Goal: Information Seeking & Learning: Check status

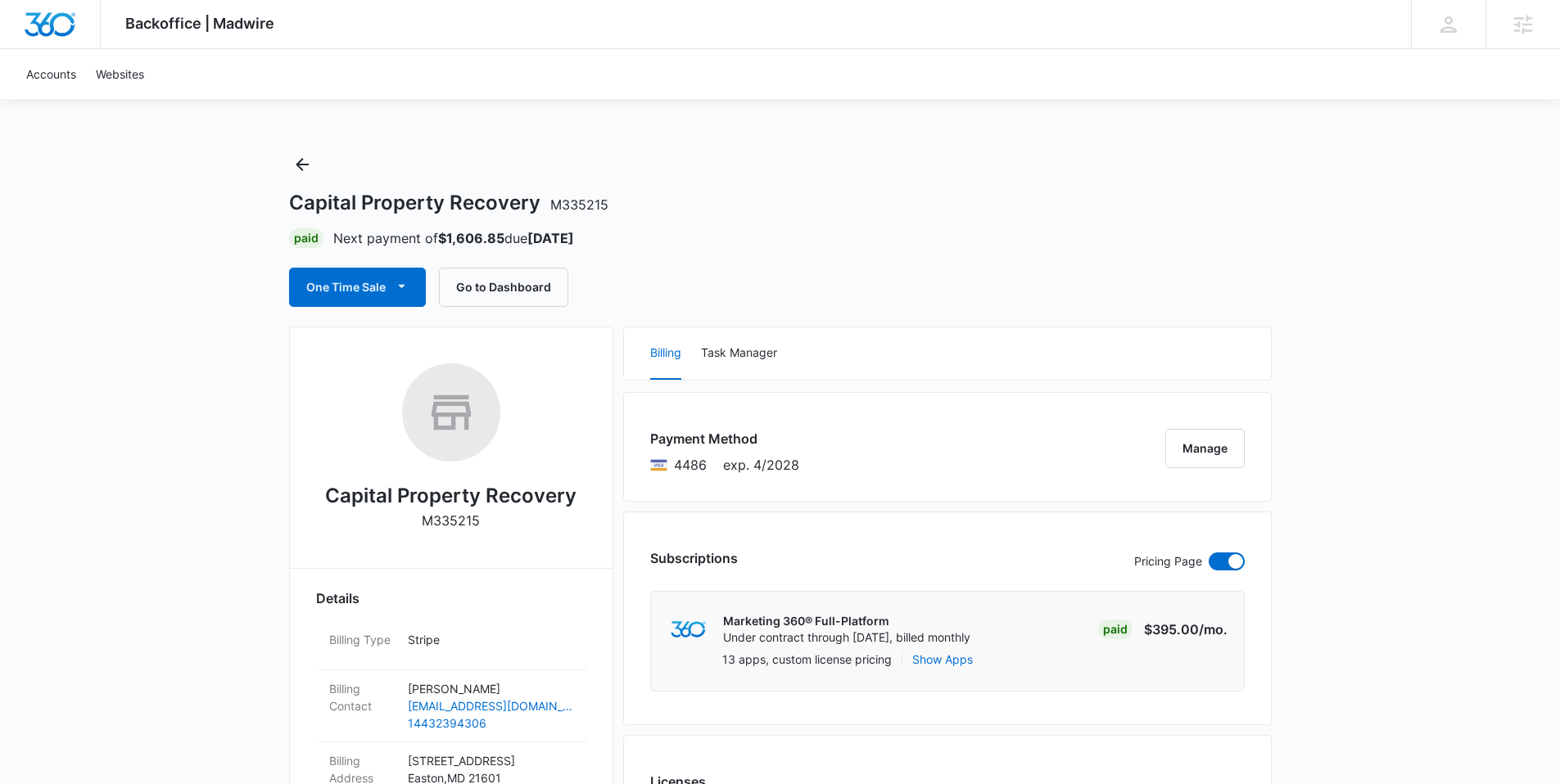
click at [1223, 287] on div "One Time Sale Go to Dashboard" at bounding box center [780, 287] width 982 height 39
click at [544, 294] on button "Go to Dashboard" at bounding box center [503, 287] width 129 height 39
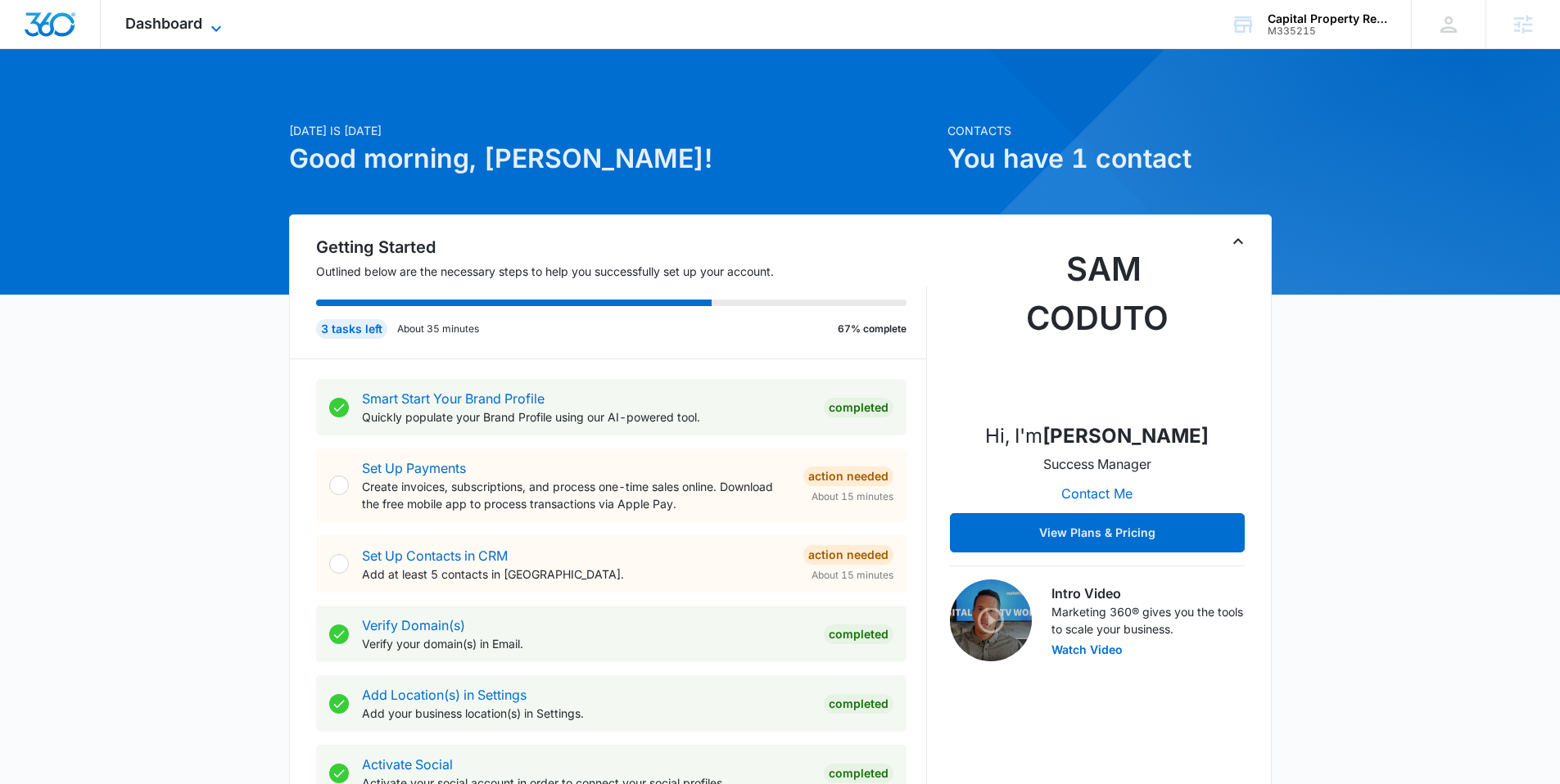
click at [215, 26] on icon at bounding box center [216, 29] width 20 height 20
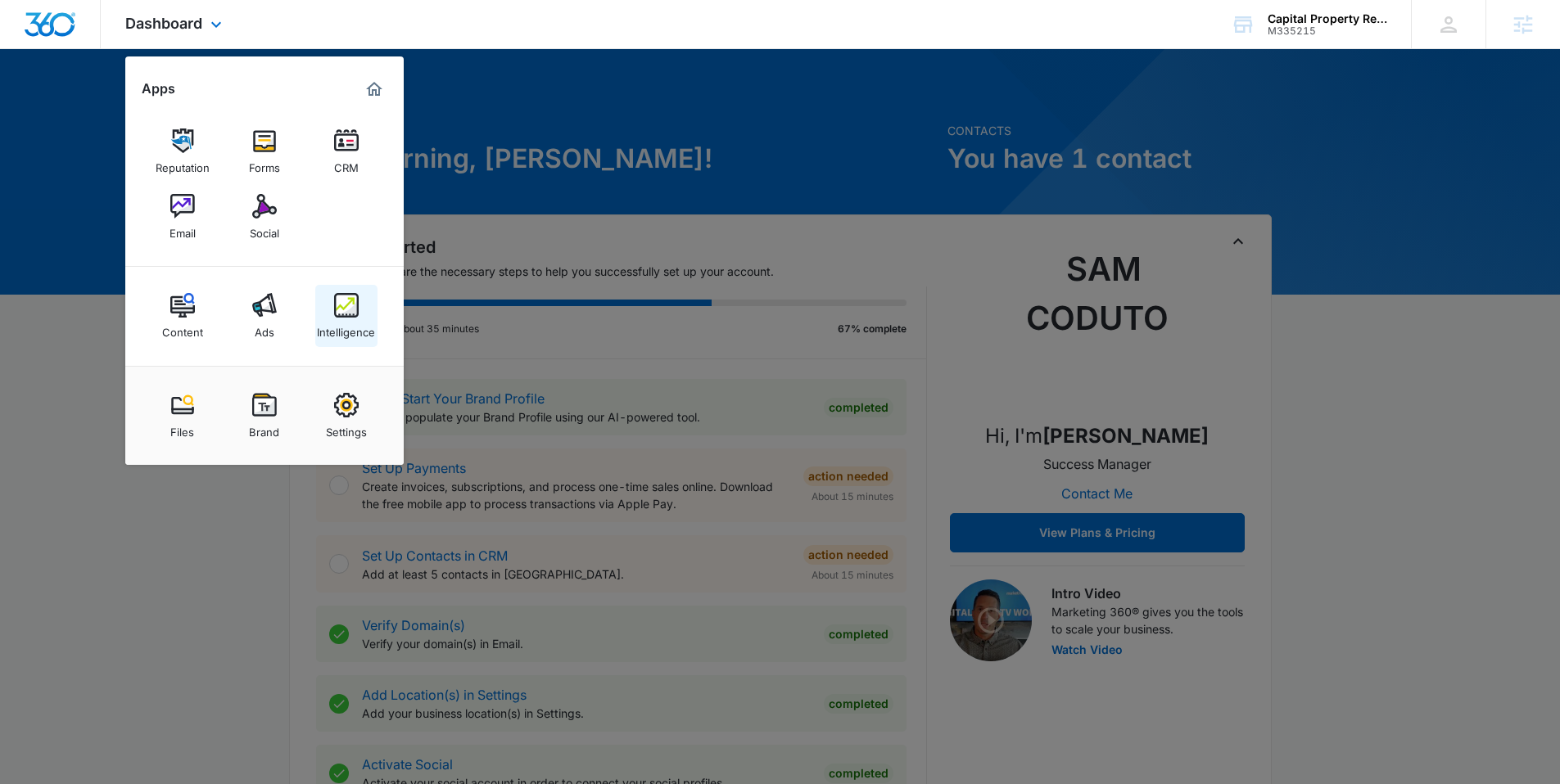
click at [364, 318] on div "Intelligence" at bounding box center [346, 329] width 58 height 22
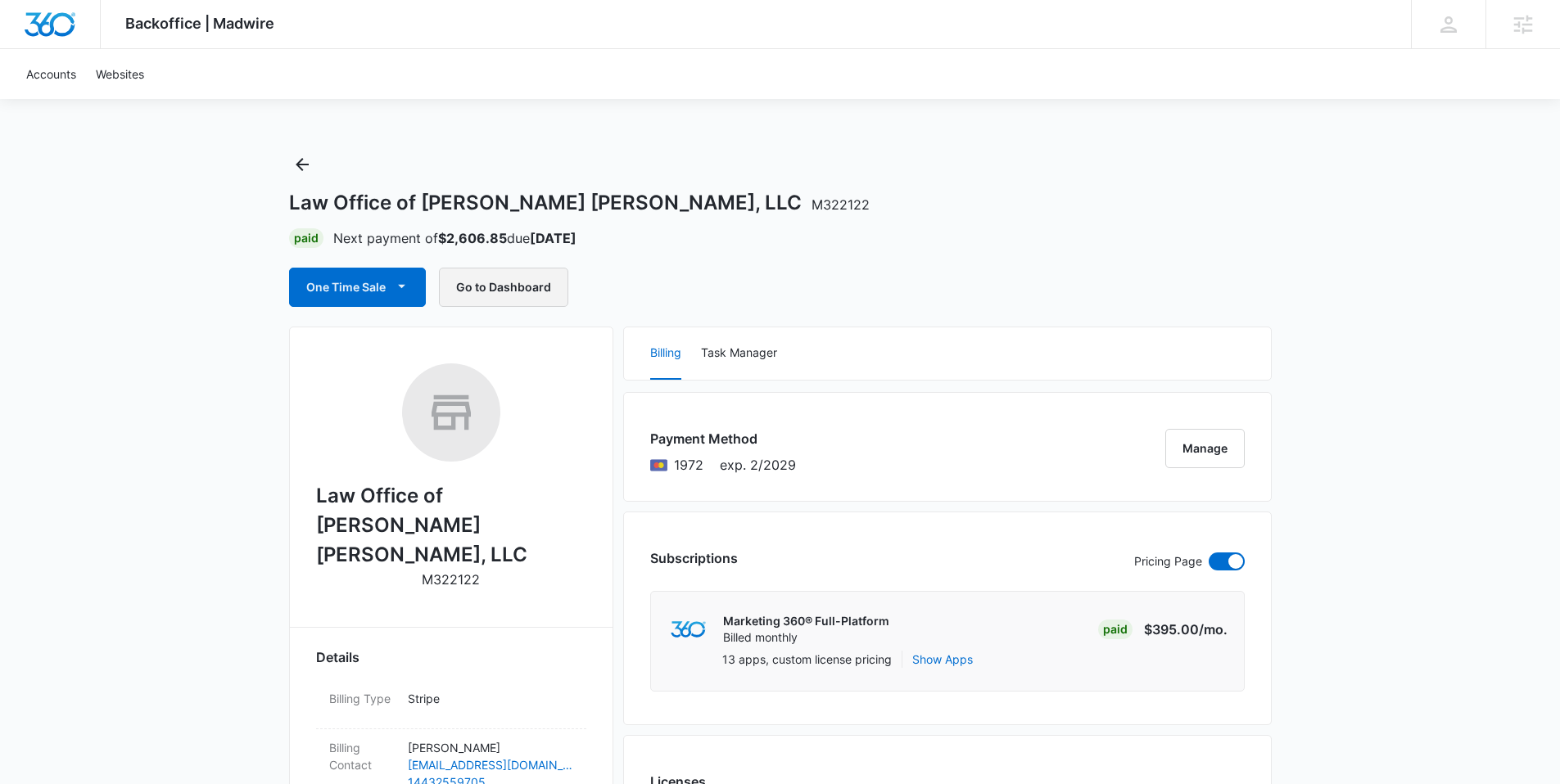
click at [485, 287] on button "Go to Dashboard" at bounding box center [503, 287] width 129 height 39
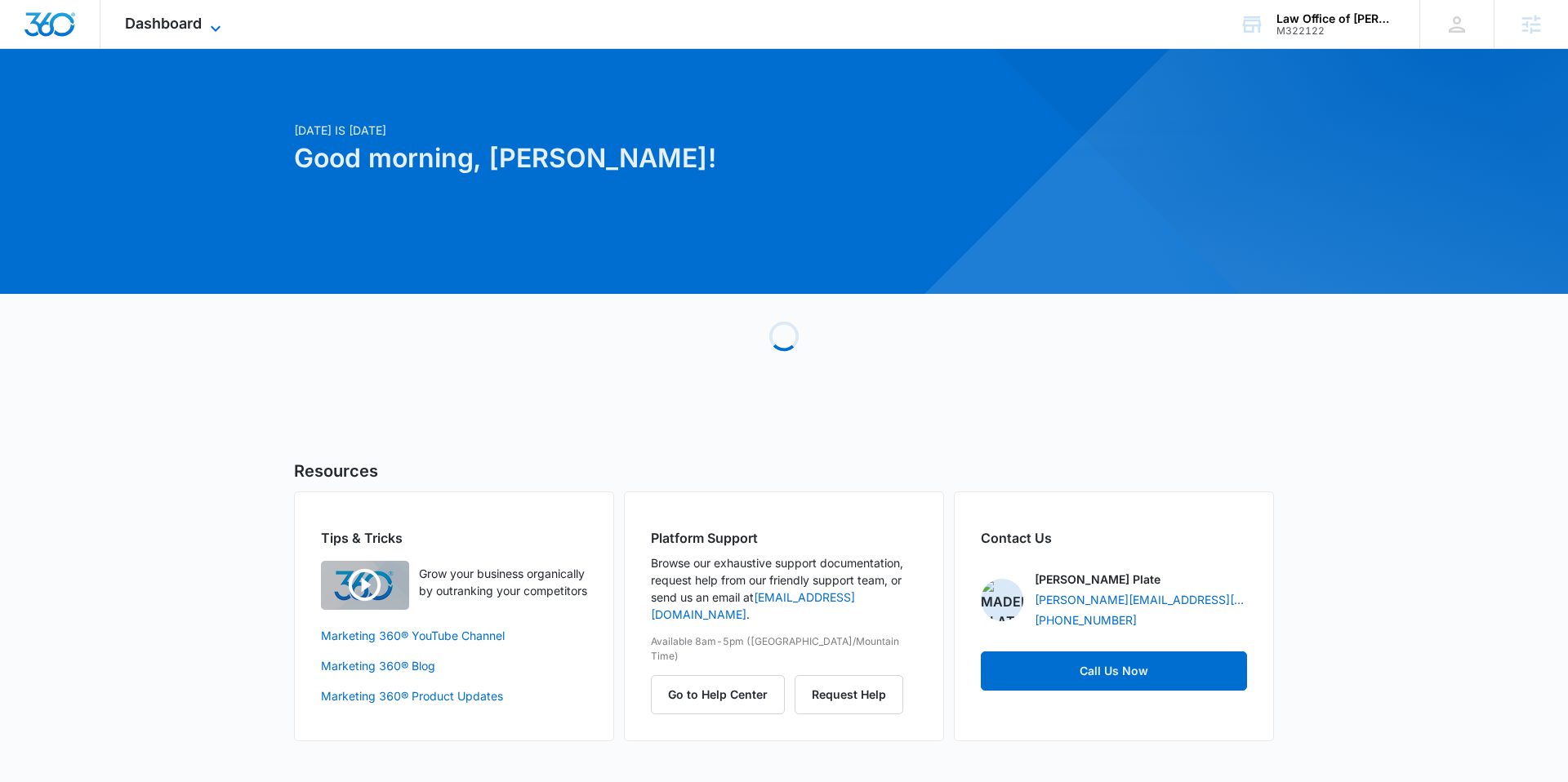
click at [173, 23] on span "Dashboard" at bounding box center [162, 23] width 77 height 17
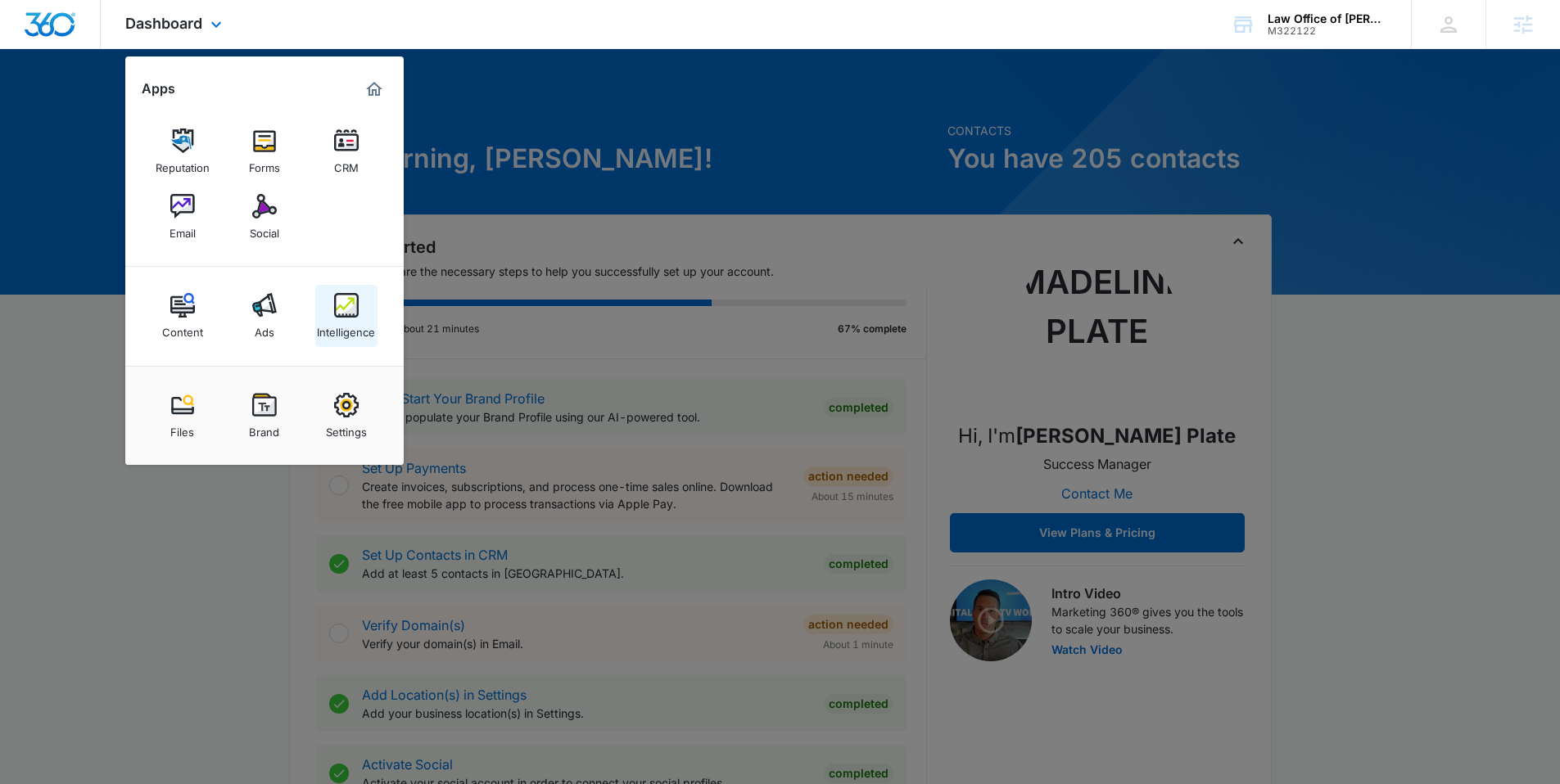
click at [346, 320] on div "Intelligence" at bounding box center [346, 329] width 58 height 22
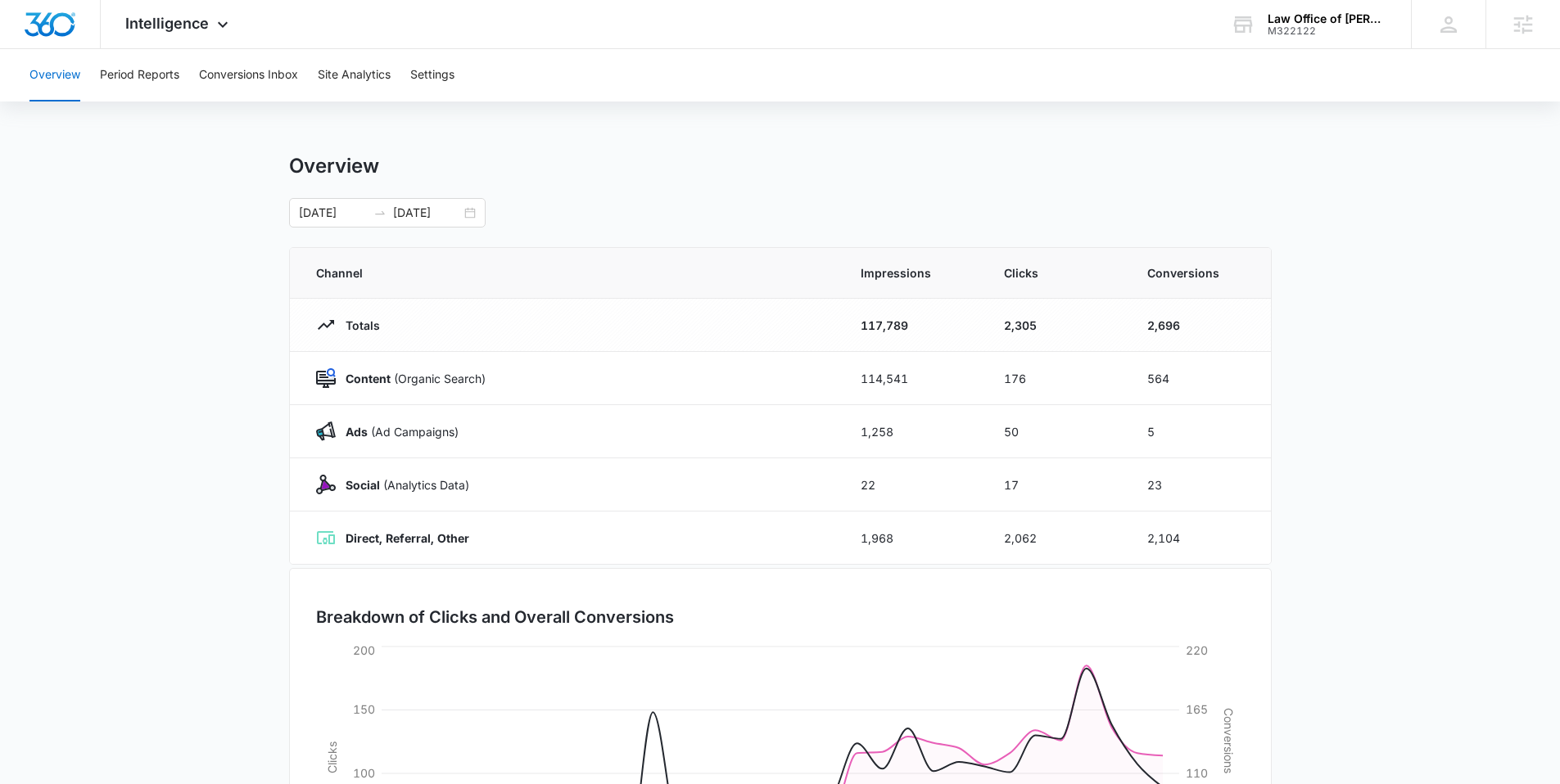
click at [1290, 235] on main "Overview [DATE] [DATE] Channel Impressions Clicks Conversions Totals 117,789 2,…" at bounding box center [780, 584] width 1560 height 860
click at [265, 72] on button "Conversions Inbox" at bounding box center [248, 75] width 99 height 53
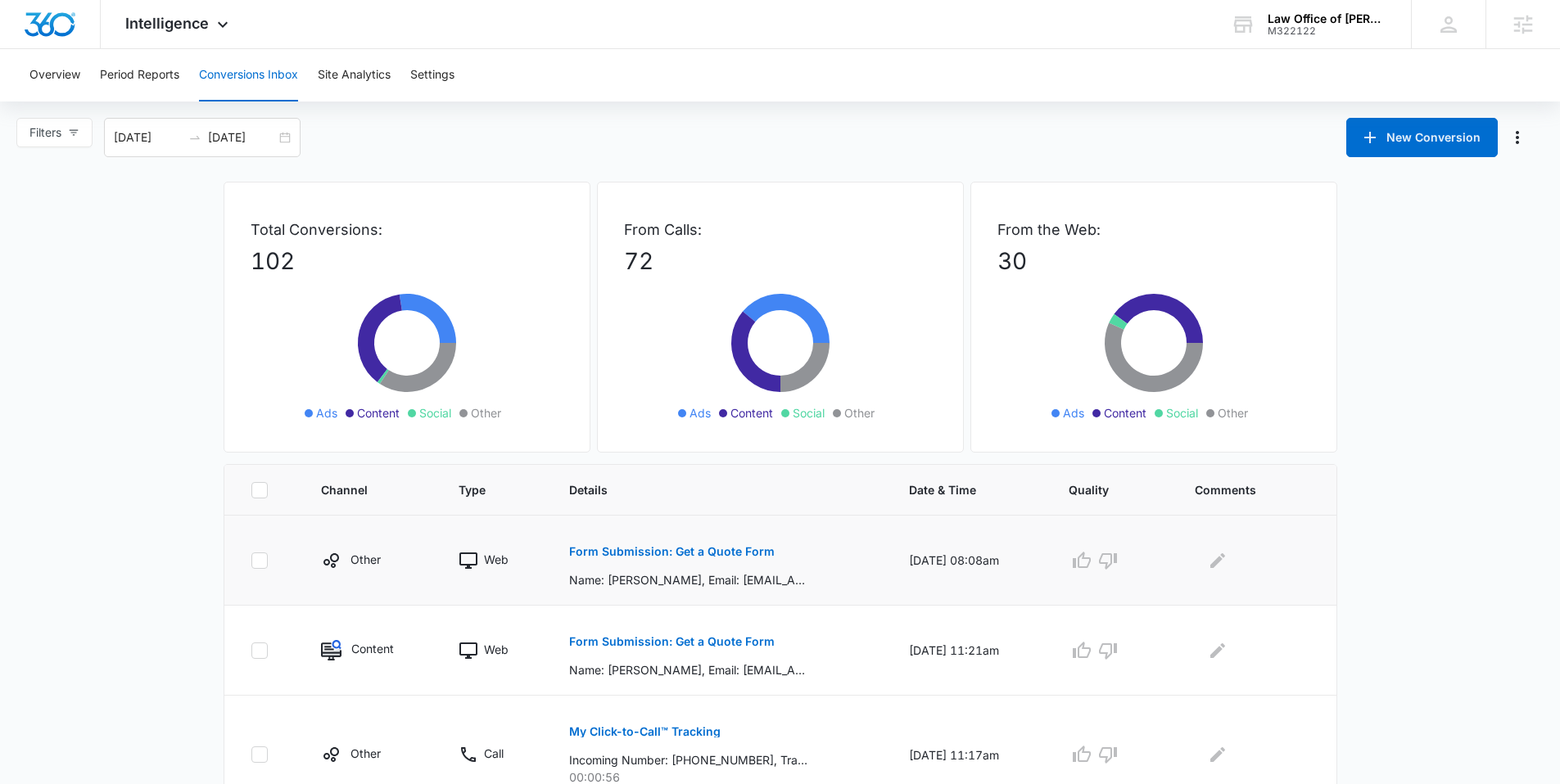
click at [636, 548] on p "Form Submission: Get a Quote Form" at bounding box center [672, 551] width 206 height 12
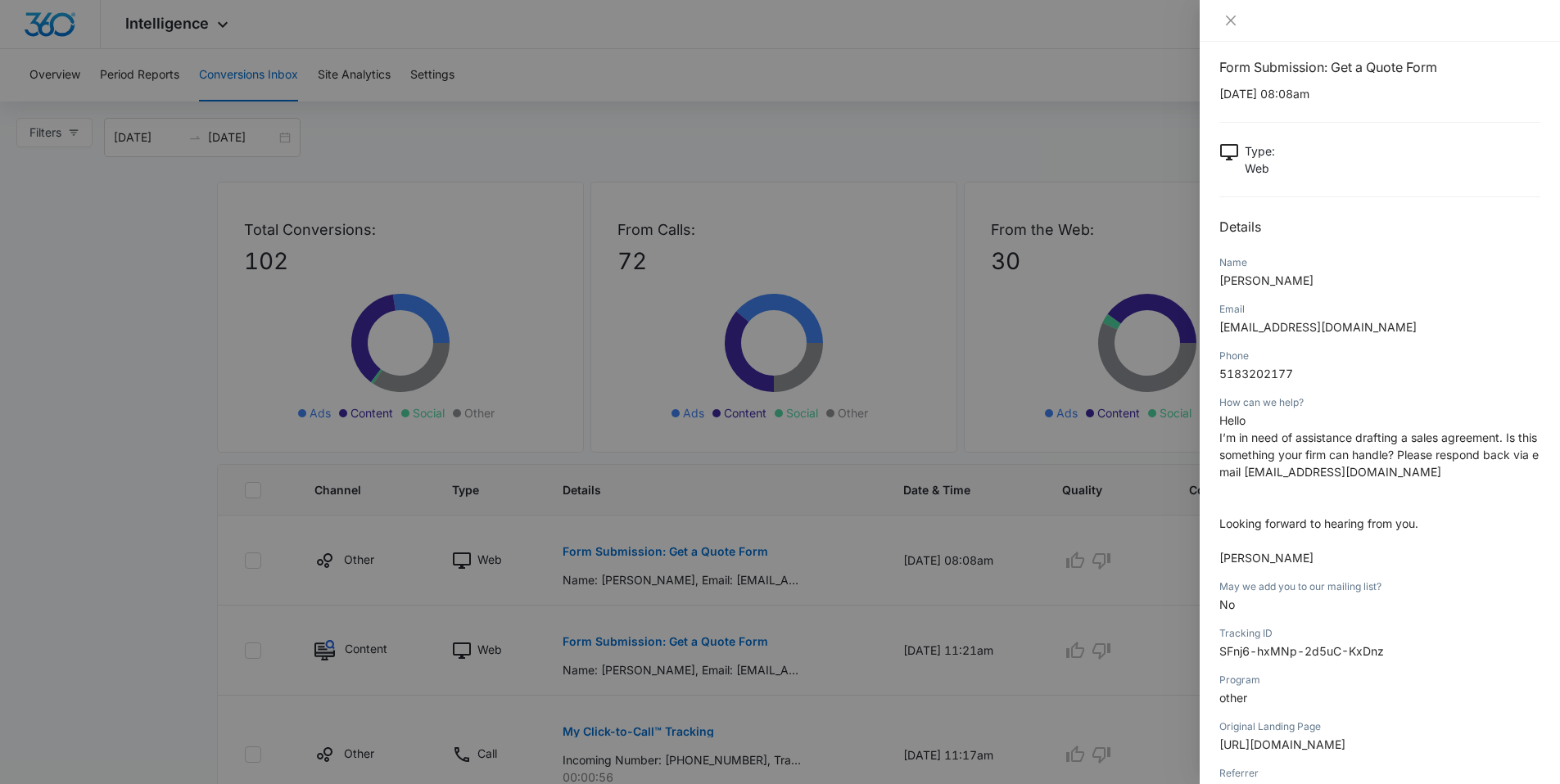
scroll to position [31, 0]
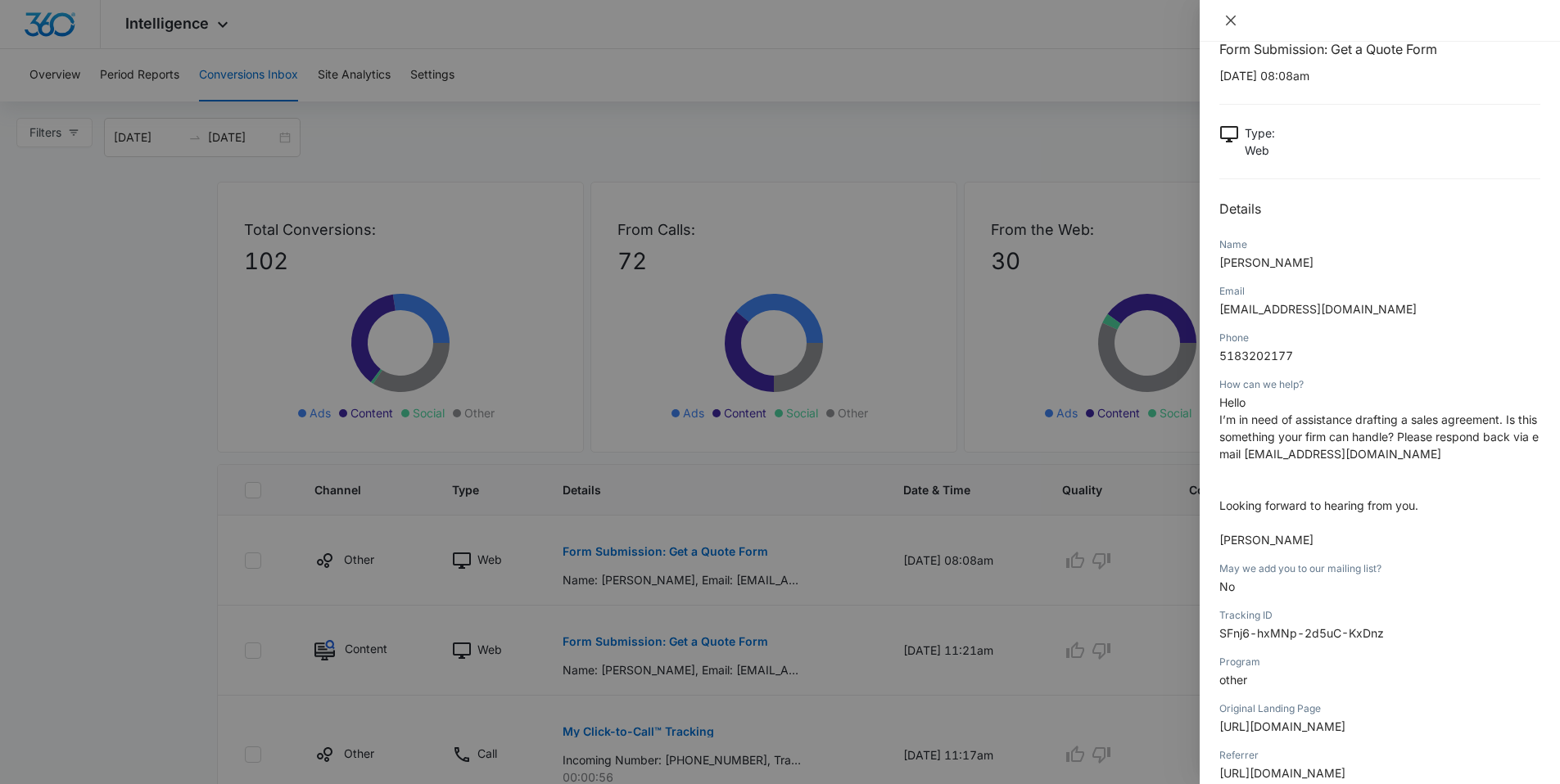
click at [1230, 21] on icon "close" at bounding box center [1230, 20] width 10 height 10
